Goal: Find specific page/section: Find specific page/section

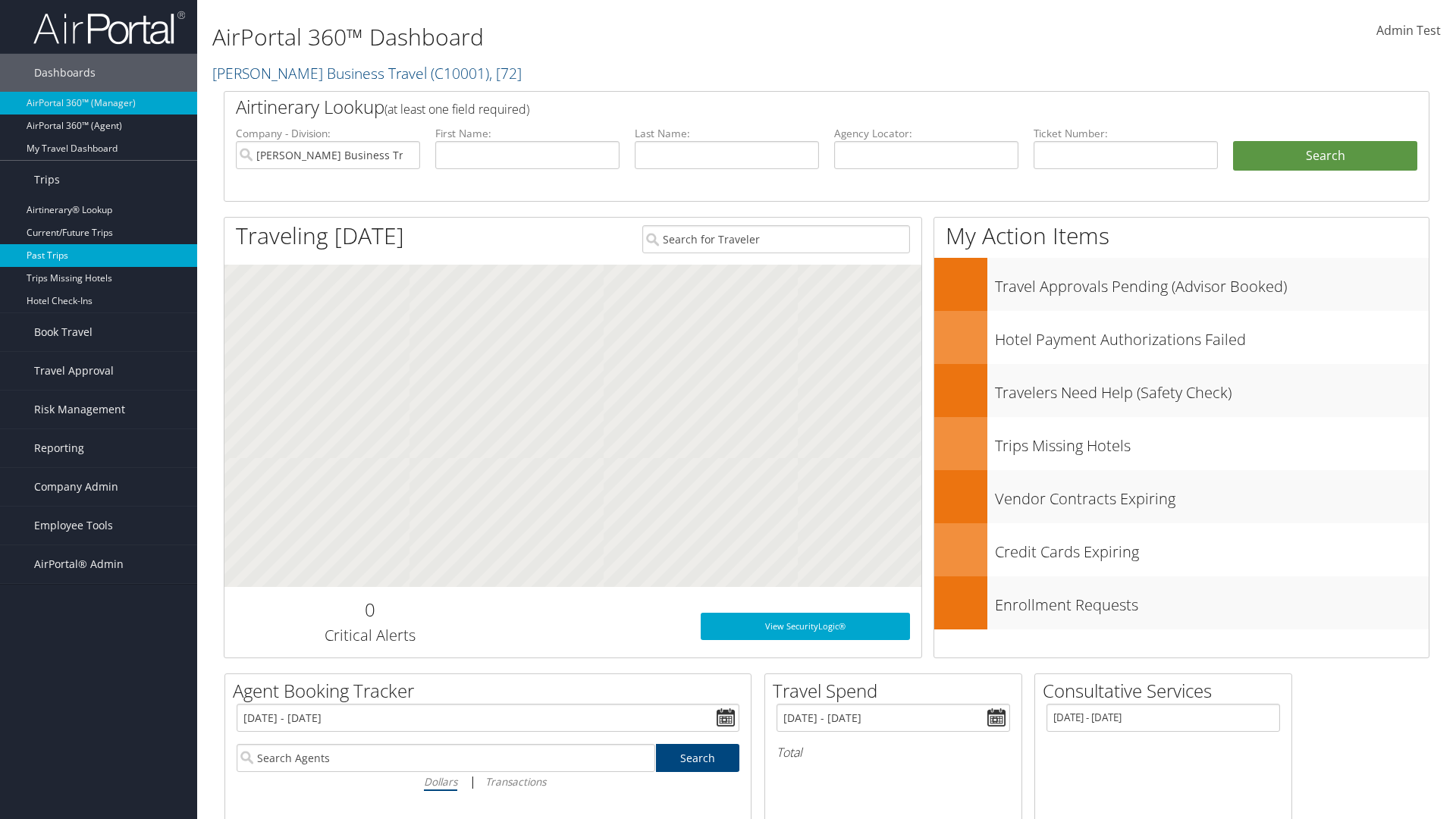
click at [99, 255] on link "Past Trips" at bounding box center [99, 255] width 197 height 23
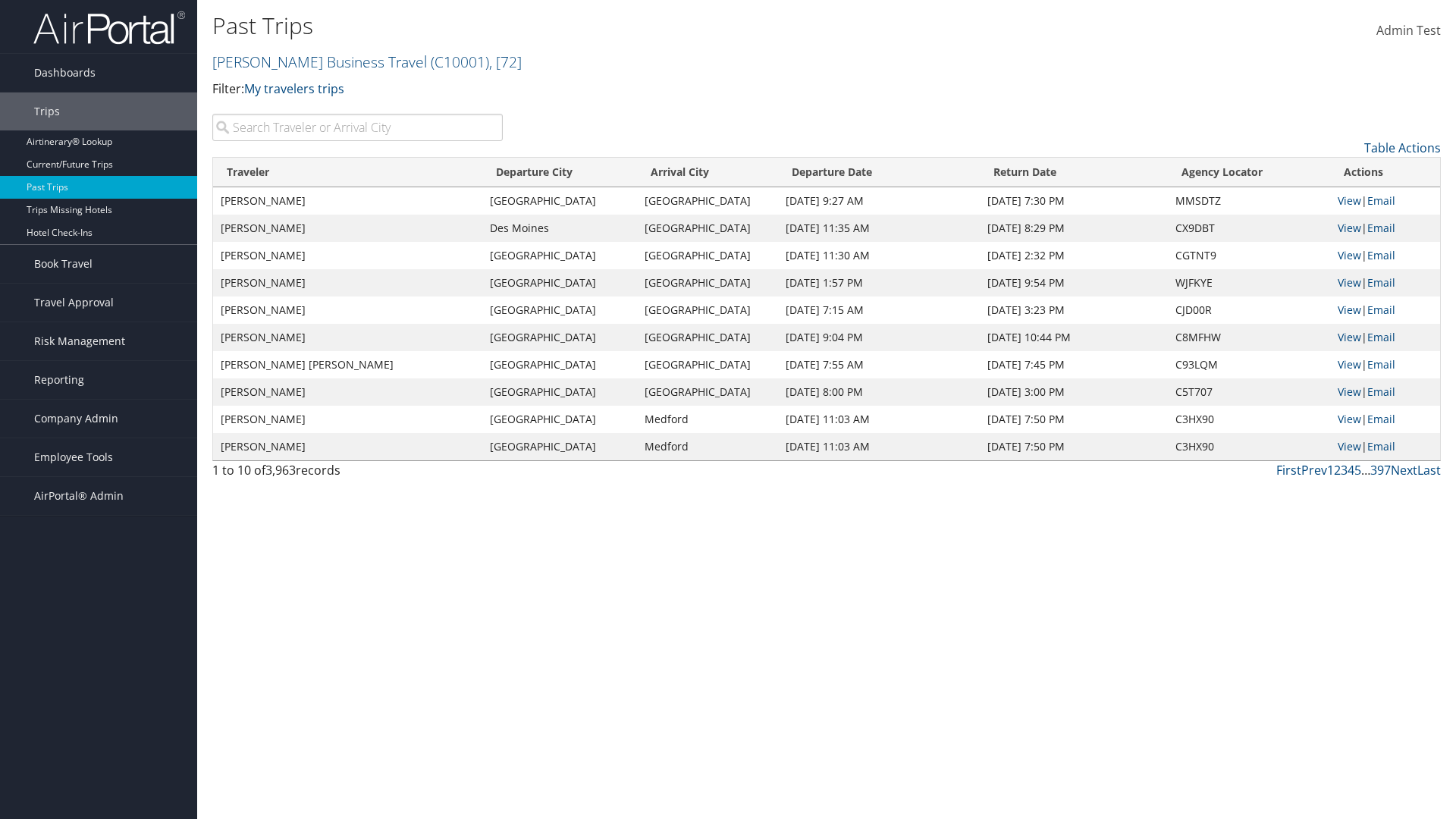
click at [358, 128] on input "search" at bounding box center [358, 127] width 291 height 27
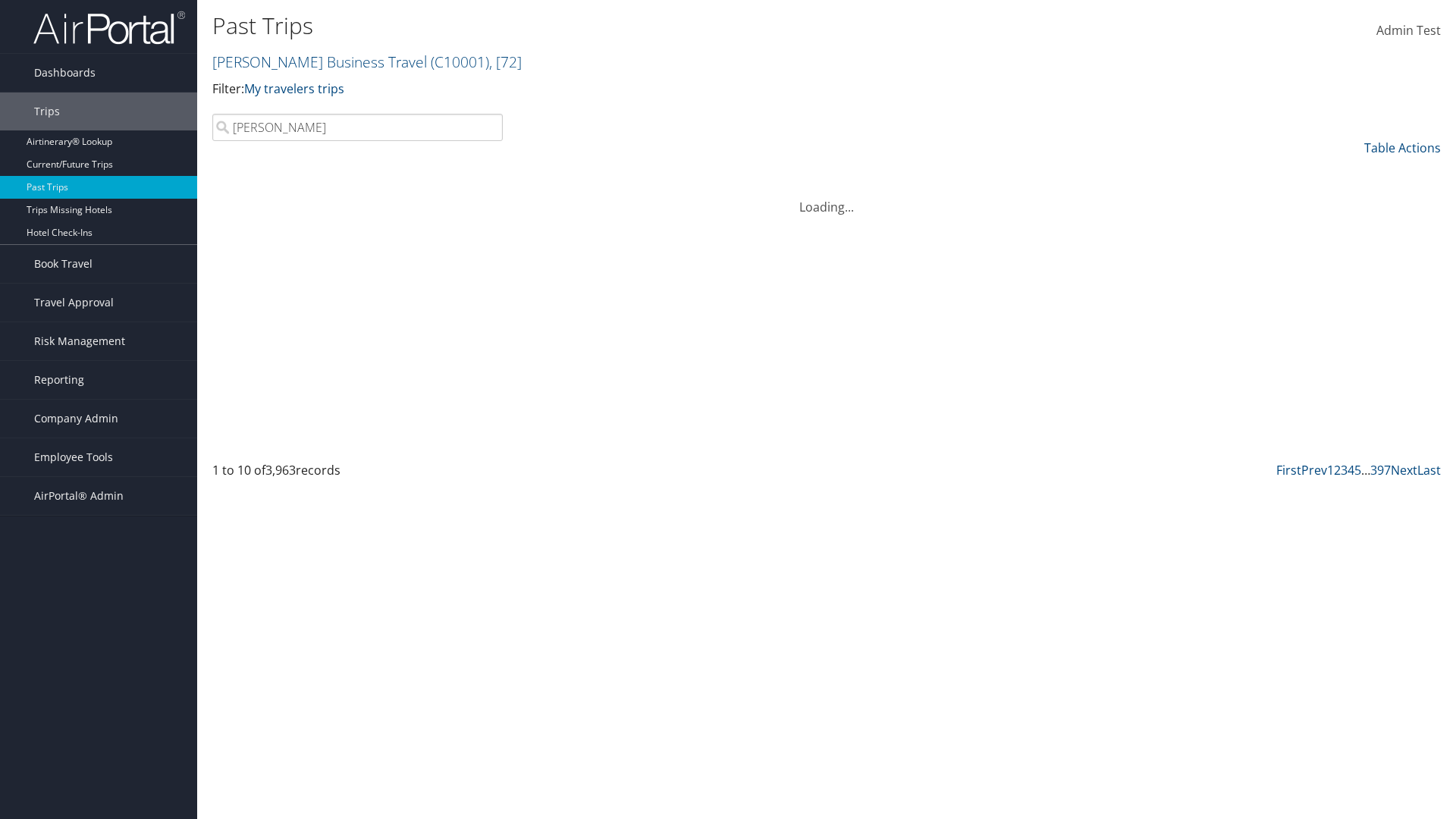
type input "[PERSON_NAME]"
click at [358, 128] on input "search" at bounding box center [358, 127] width 291 height 27
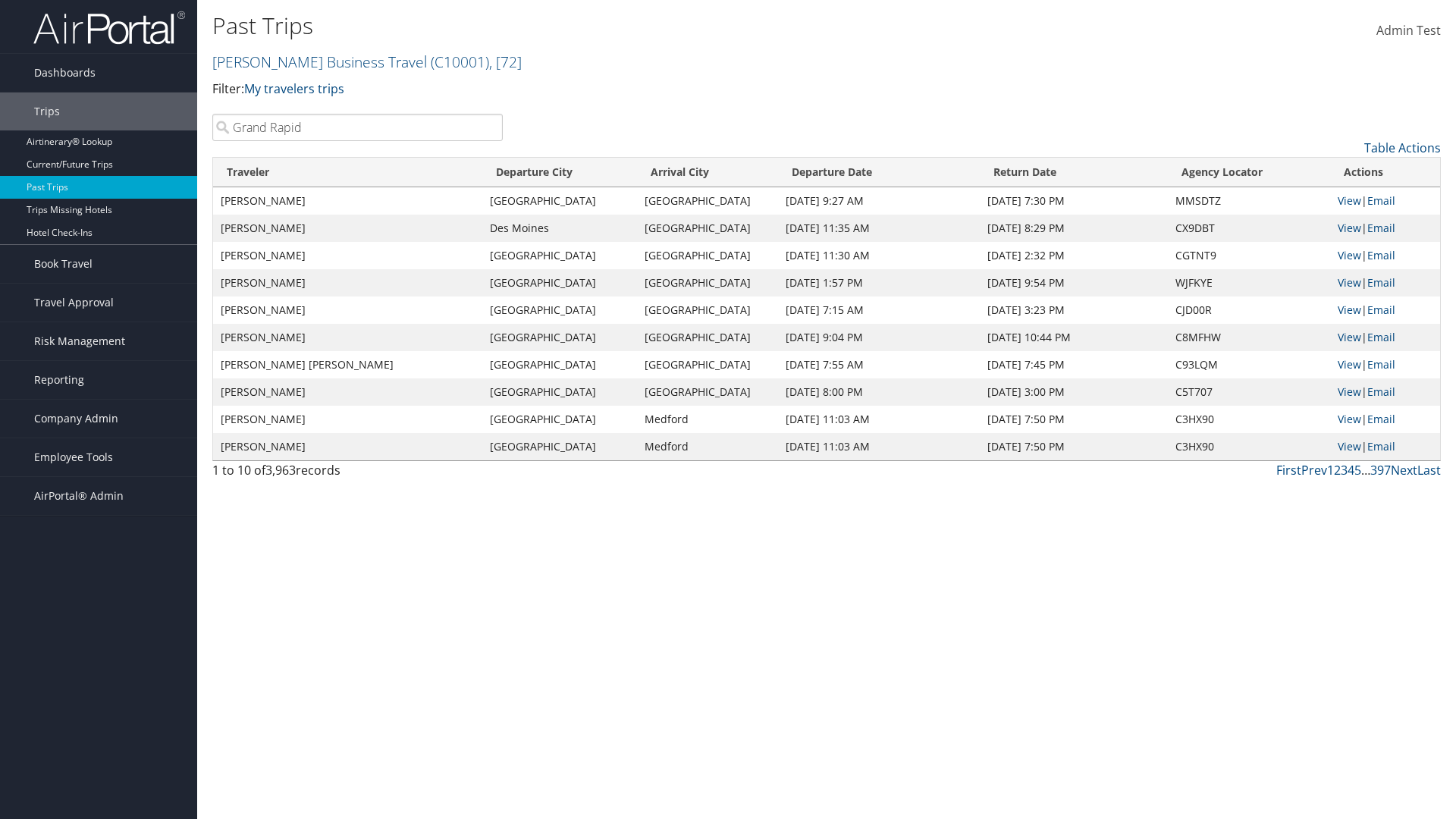
type input "[GEOGRAPHIC_DATA]"
